Goal: Contribute content: Contribute content

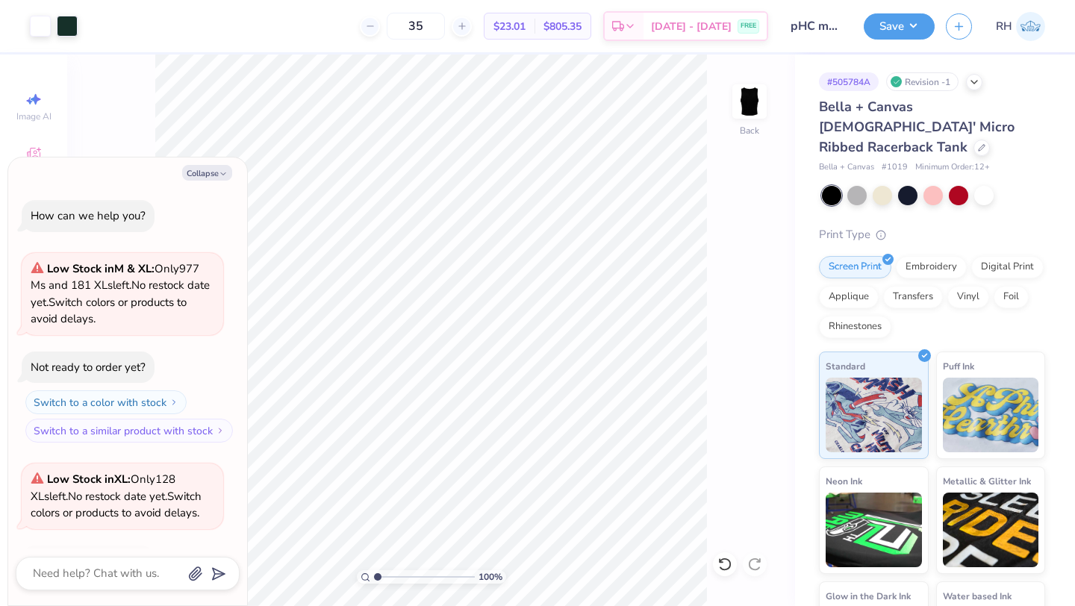
scroll to position [661, 0]
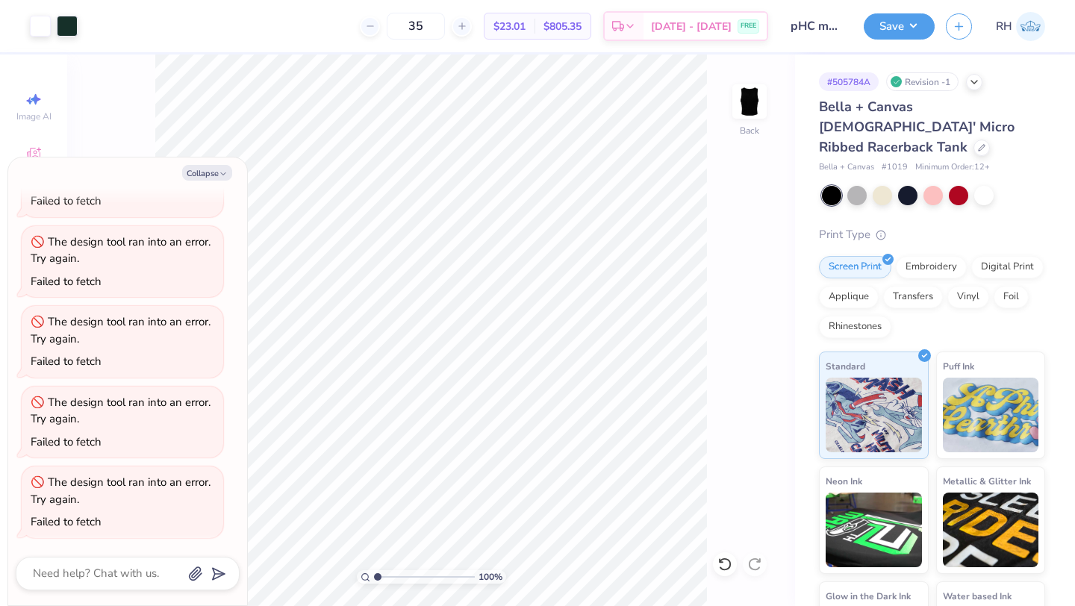
type textarea "x"
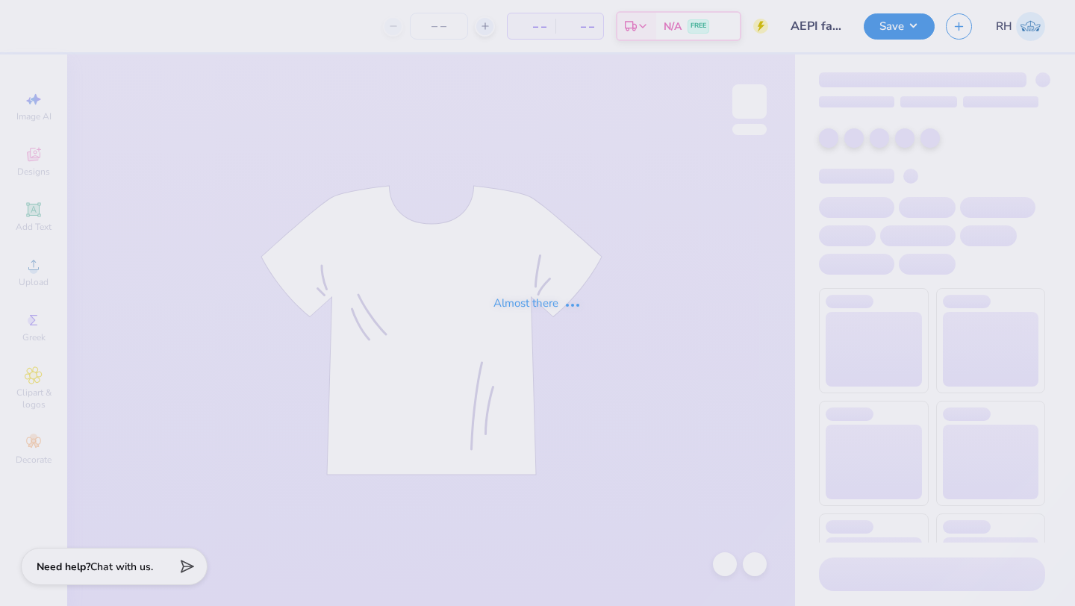
type input "AEPI fall rush"
type input "60"
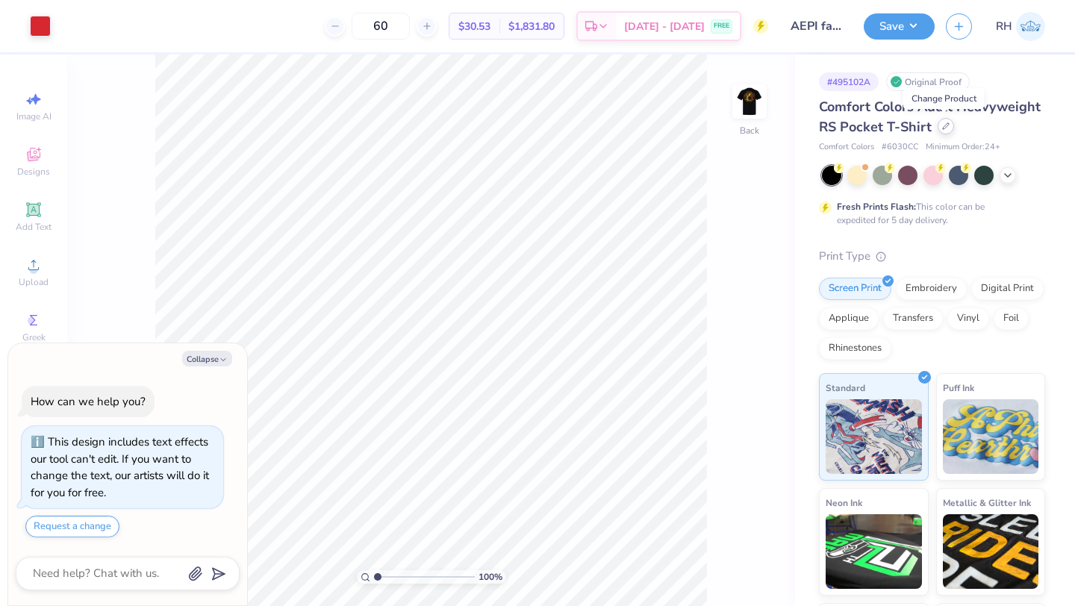
click at [947, 131] on div at bounding box center [946, 126] width 16 height 16
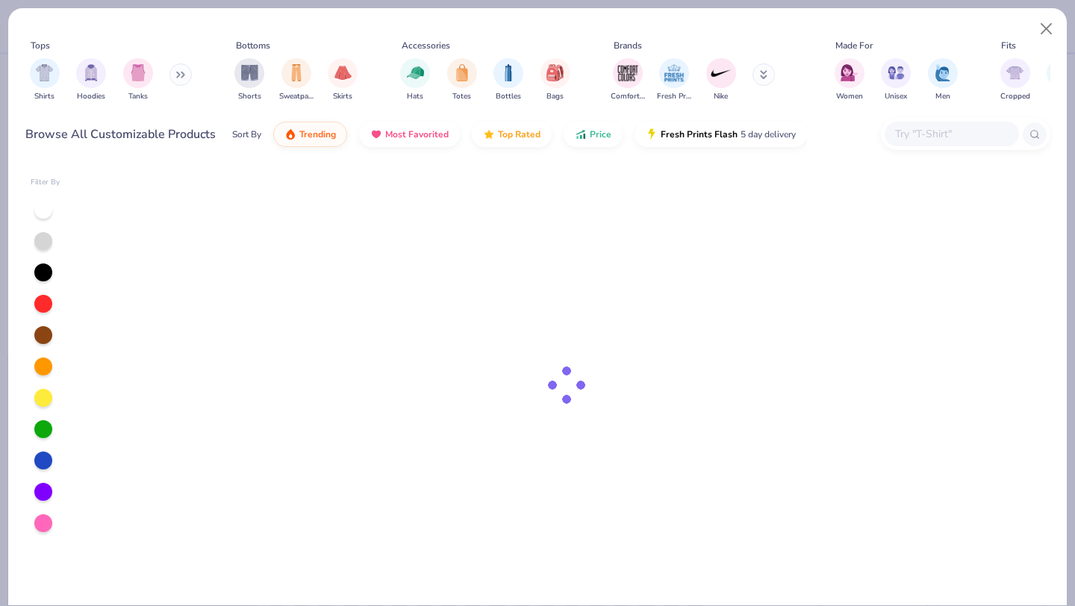
type textarea "x"
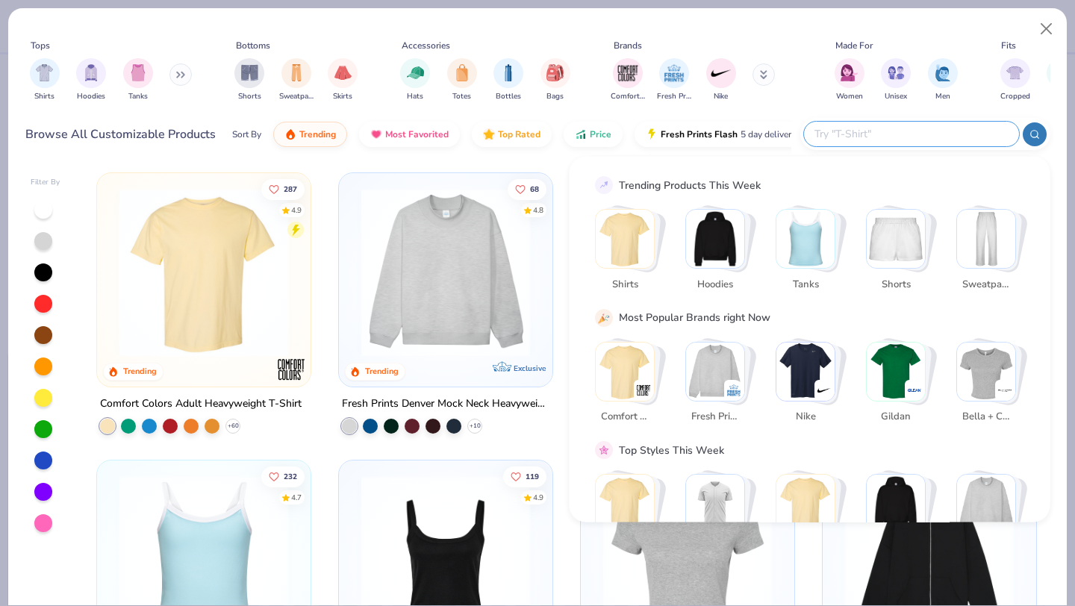
click at [906, 131] on input "text" at bounding box center [911, 133] width 196 height 17
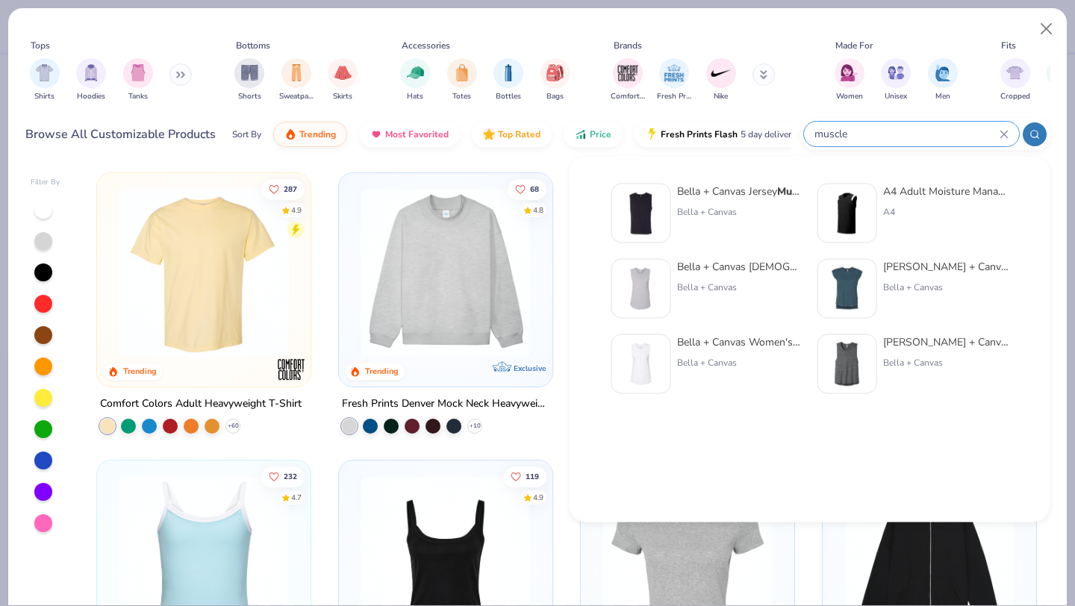
type input "muscle"
click at [639, 218] on img at bounding box center [641, 213] width 46 height 46
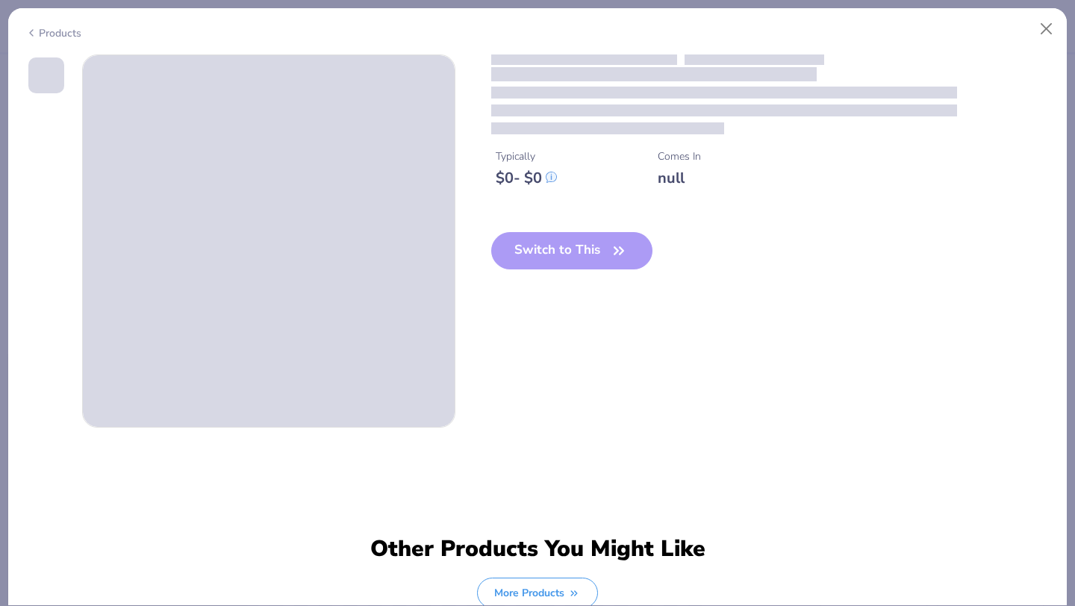
type textarea "x"
type input "AEPI fall rush"
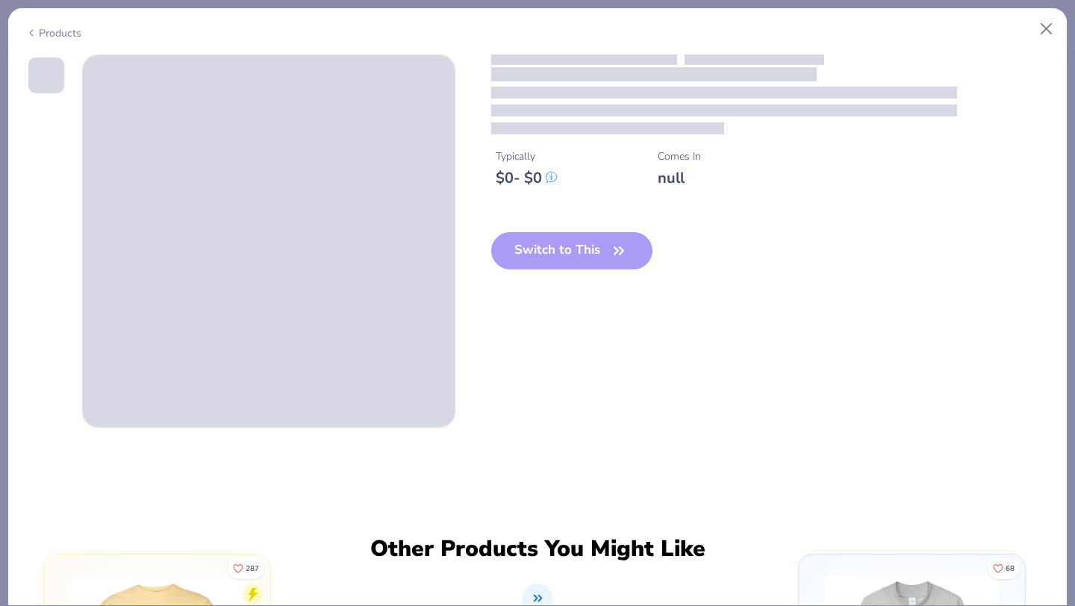
type input "60"
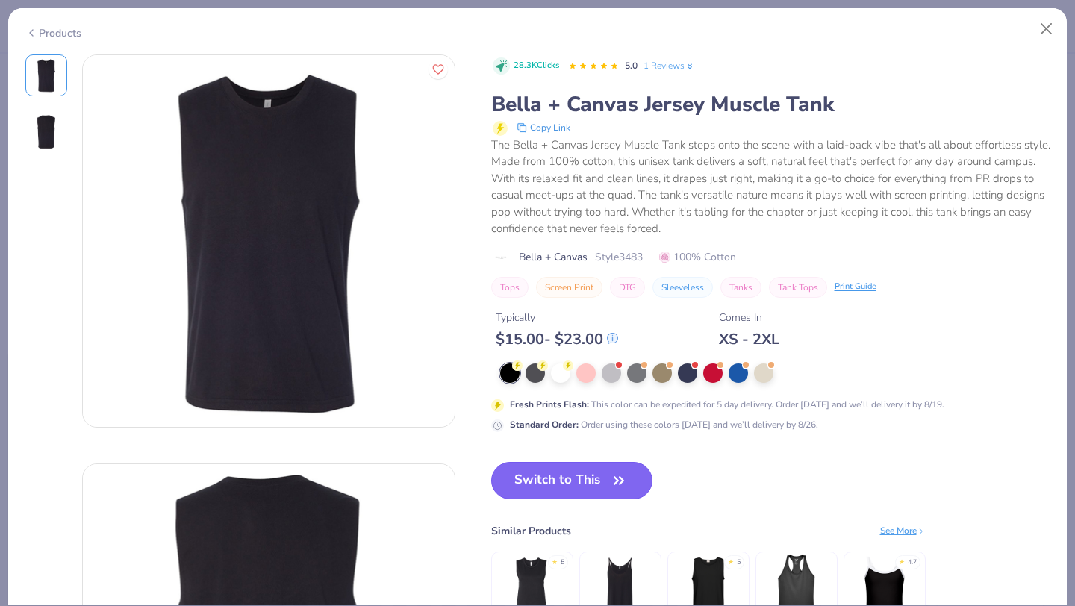
click at [607, 476] on button "Switch to This" at bounding box center [572, 480] width 162 height 37
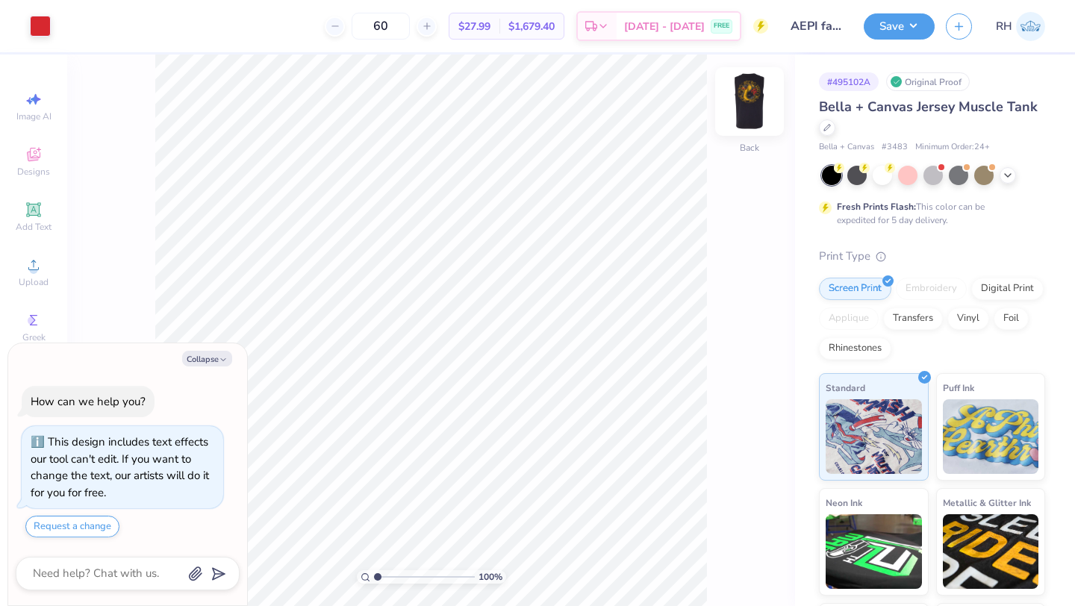
click at [747, 108] on img at bounding box center [750, 102] width 60 height 60
type textarea "x"
click at [410, 27] on input "60" at bounding box center [381, 26] width 58 height 27
type input "6"
type input "70"
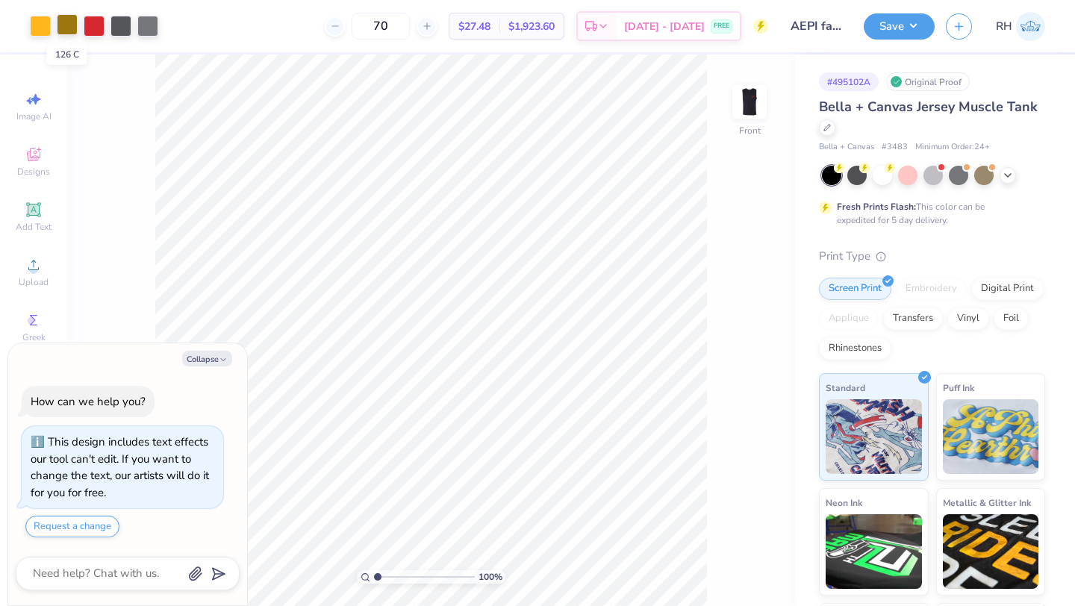
click at [70, 26] on div at bounding box center [67, 24] width 21 height 21
type textarea "x"
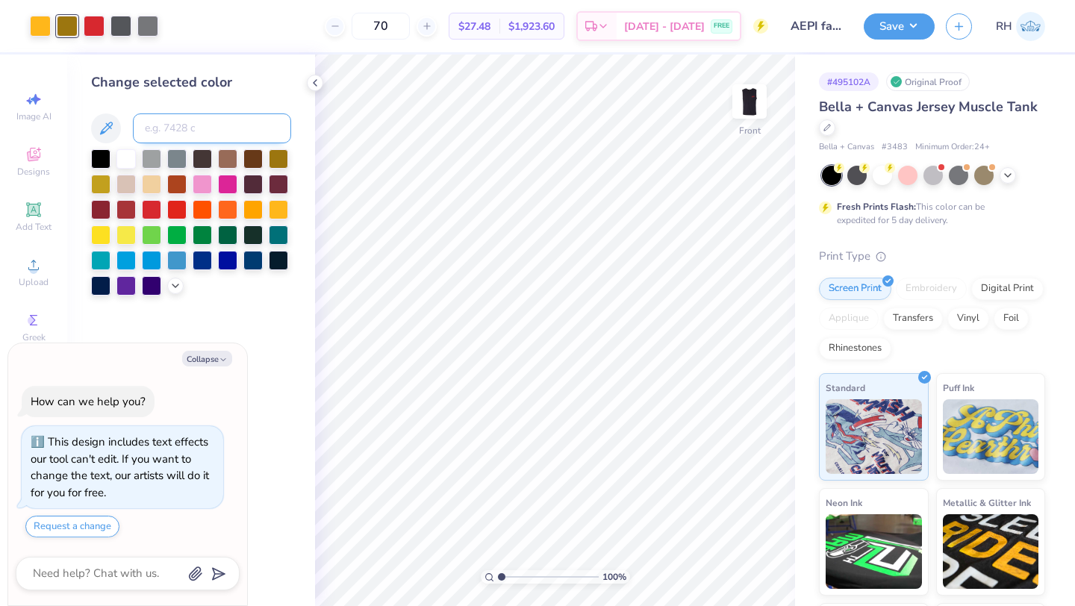
click at [180, 131] on input at bounding box center [212, 128] width 158 height 30
type input "1235"
click at [119, 29] on div at bounding box center [120, 24] width 21 height 21
type textarea "x"
click at [147, 116] on input at bounding box center [212, 128] width 158 height 30
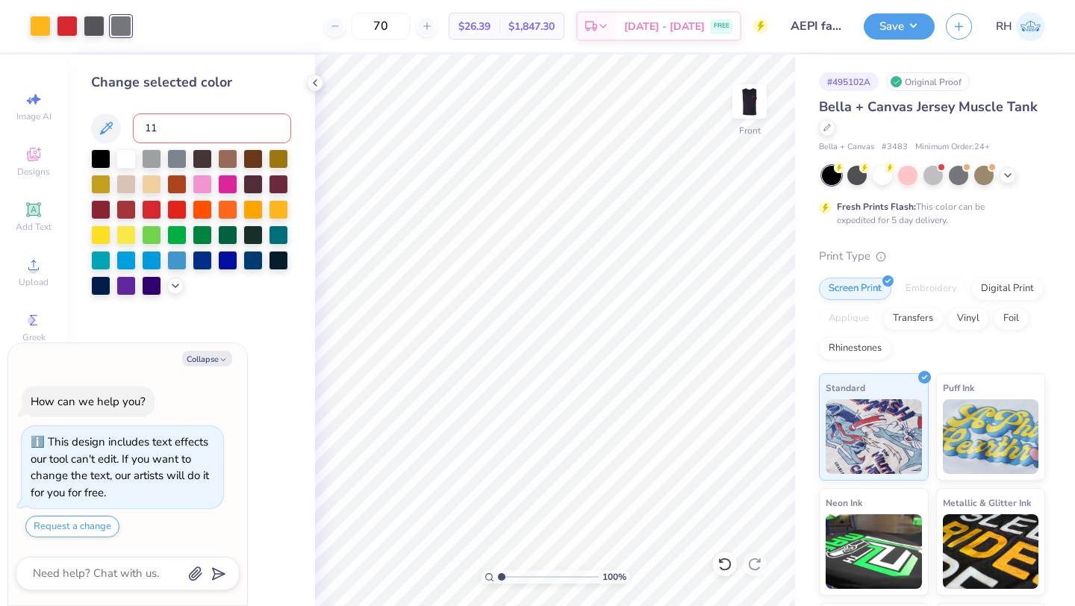
type input "1"
drag, startPoint x: 96, startPoint y: 31, endPoint x: 121, endPoint y: 31, distance: 25.4
click at [122, 31] on div at bounding box center [81, 26] width 102 height 21
click at [190, 125] on input "cool grey" at bounding box center [212, 128] width 158 height 30
type input "c"
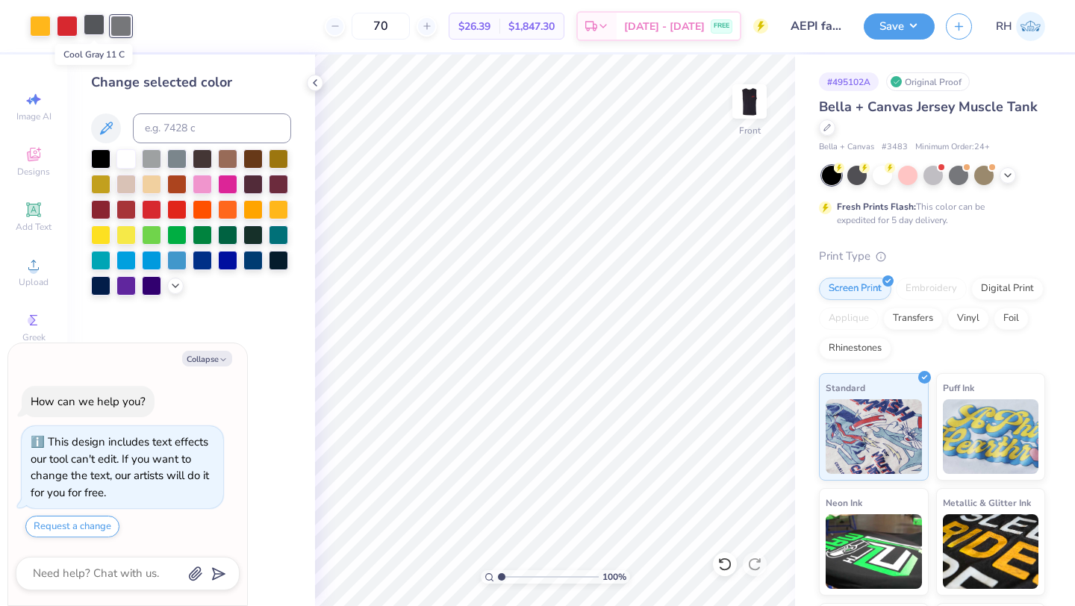
click at [98, 28] on div at bounding box center [94, 24] width 21 height 21
type textarea "x"
click at [169, 119] on input at bounding box center [212, 128] width 158 height 30
type input "9"
click at [177, 155] on div at bounding box center [176, 157] width 19 height 19
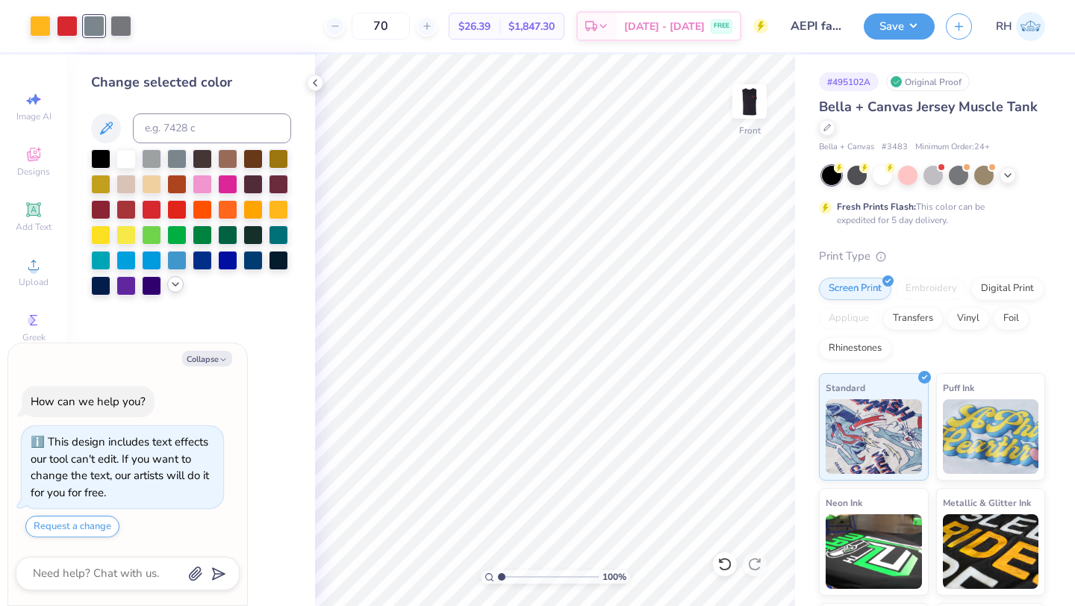
click at [169, 281] on icon at bounding box center [175, 284] width 12 height 12
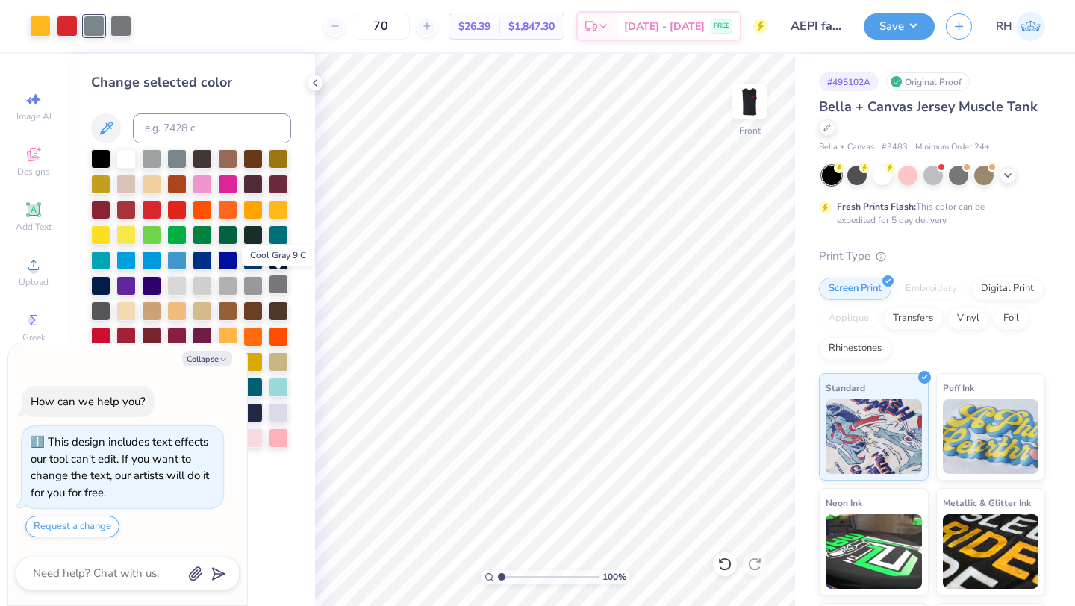
click at [275, 281] on div at bounding box center [278, 284] width 19 height 19
click at [311, 79] on icon at bounding box center [315, 83] width 12 height 12
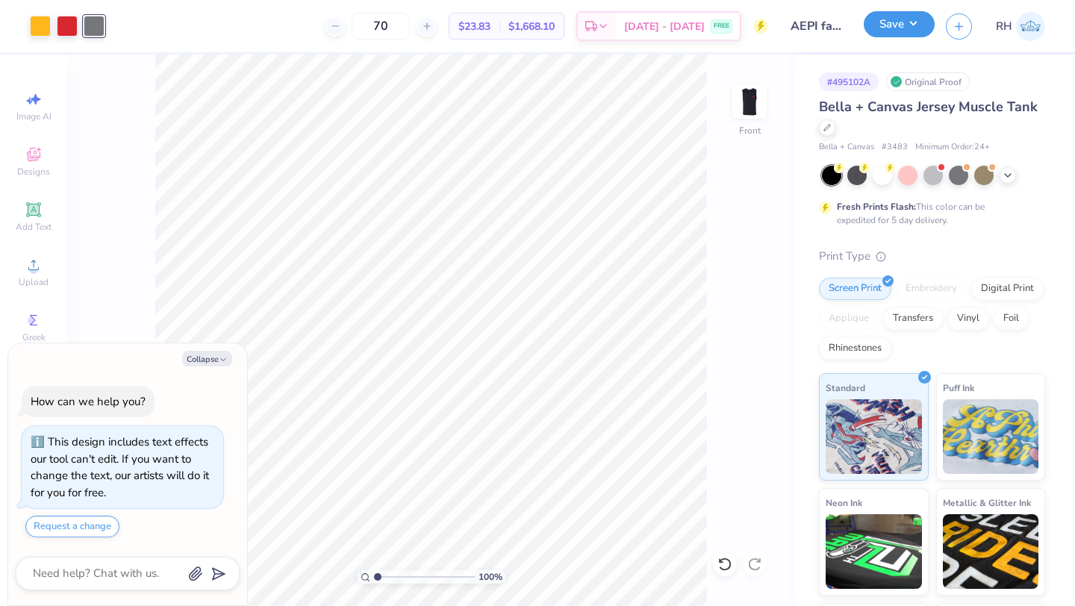
click at [894, 28] on button "Save" at bounding box center [899, 24] width 71 height 26
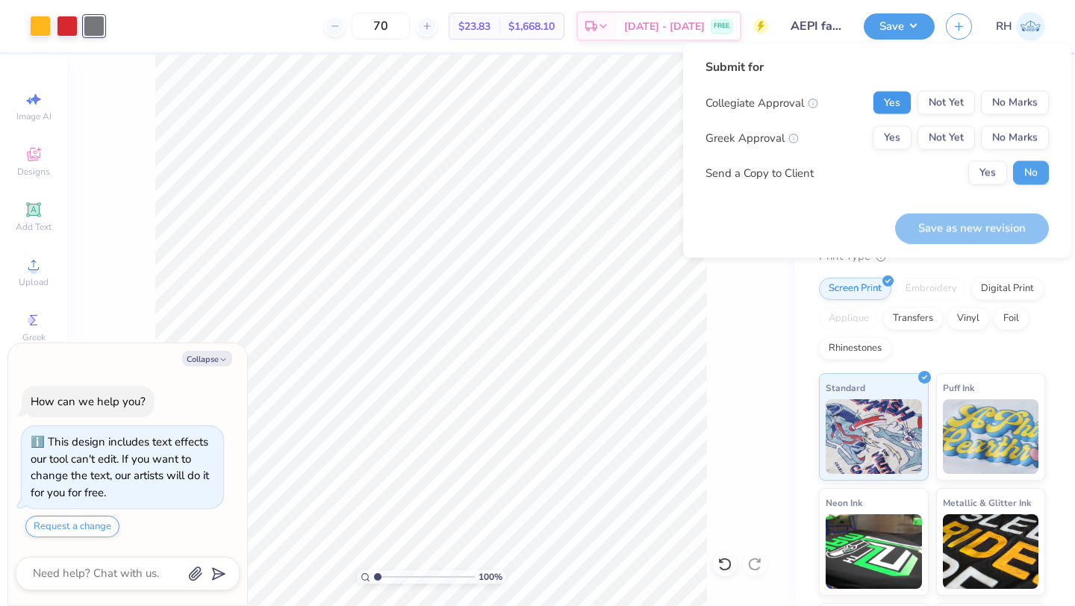
click at [901, 105] on button "Yes" at bounding box center [892, 103] width 39 height 24
click at [901, 135] on button "Yes" at bounding box center [892, 138] width 39 height 24
click at [975, 165] on button "Yes" at bounding box center [987, 173] width 39 height 24
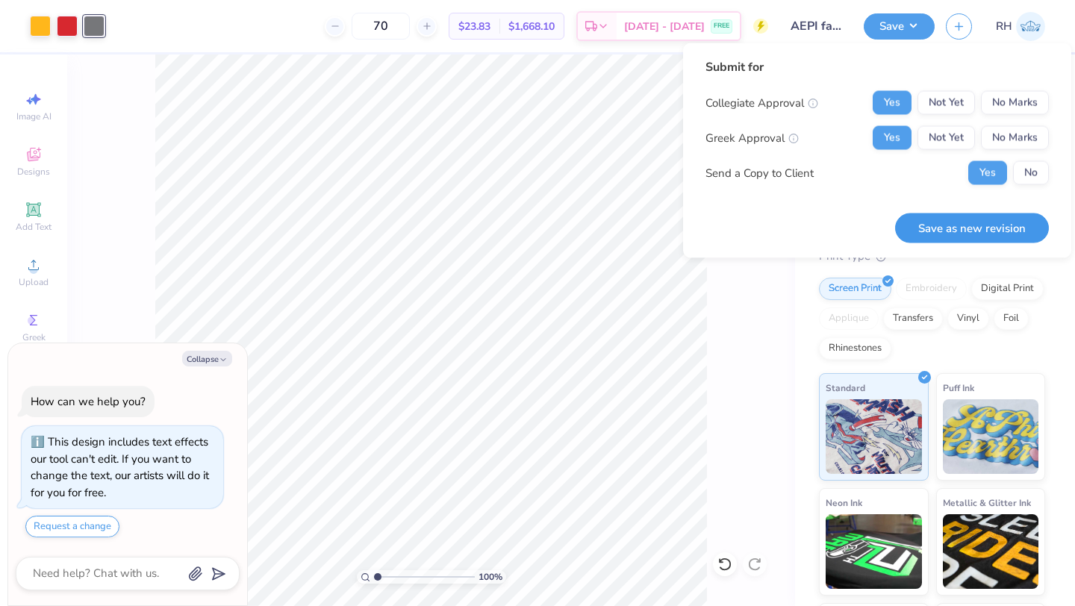
click at [988, 233] on button "Save as new revision" at bounding box center [972, 228] width 154 height 31
type textarea "x"
